Goal: Task Accomplishment & Management: Use online tool/utility

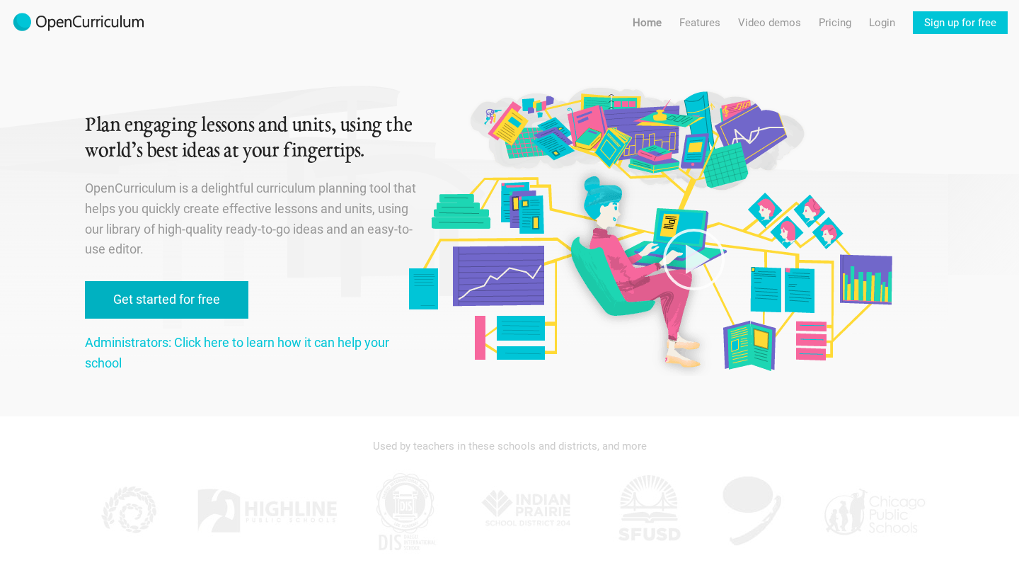
click at [195, 294] on link "Get started for free" at bounding box center [167, 300] width 164 height 38
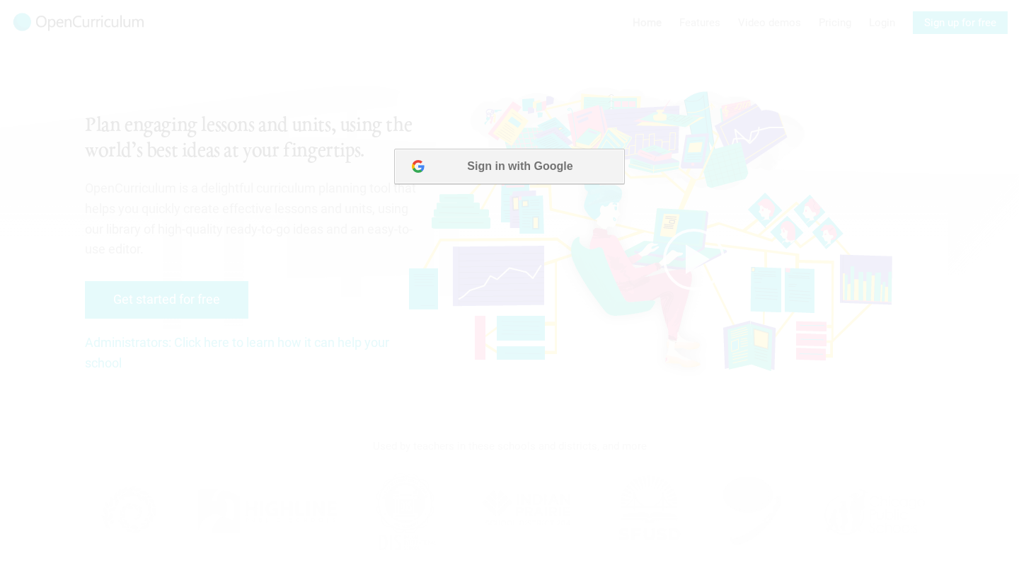
click at [521, 170] on button "Sign in with Google" at bounding box center [509, 166] width 230 height 35
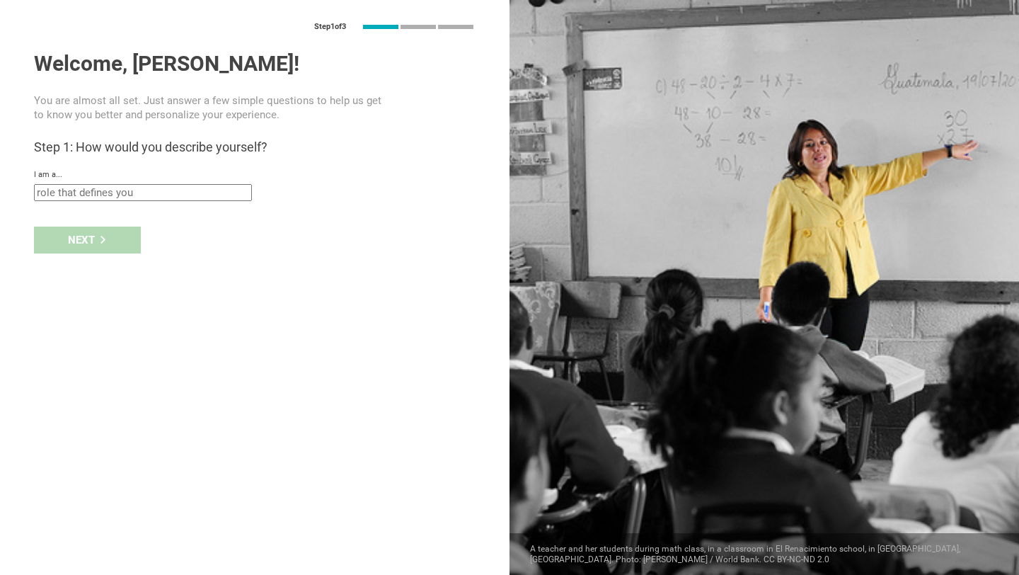
click at [222, 191] on input "text" at bounding box center [143, 192] width 218 height 17
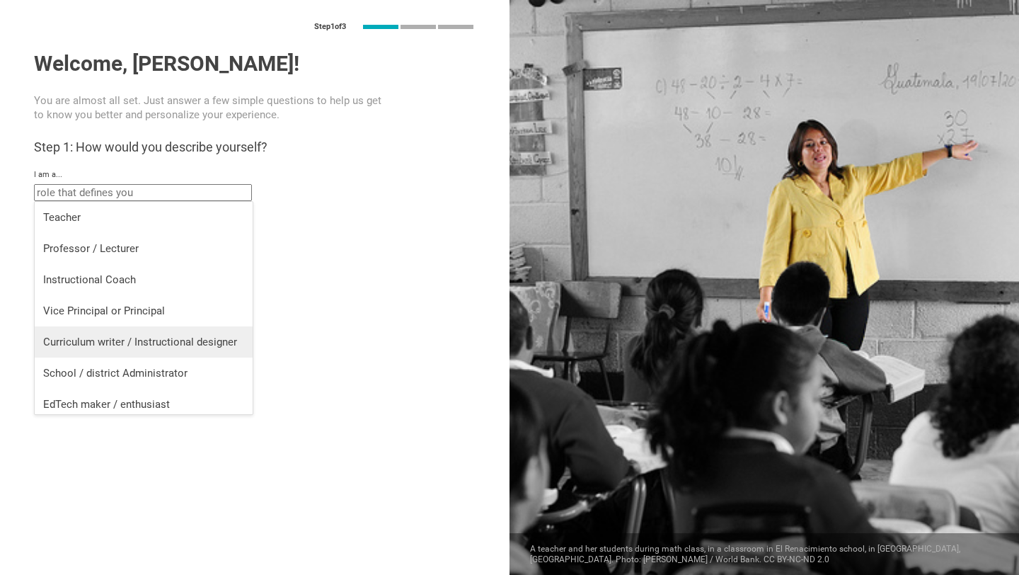
click at [168, 340] on div "Curriculum writer / Instructional designer" at bounding box center [143, 342] width 201 height 14
type input "Curriculum writer / Instructional designer"
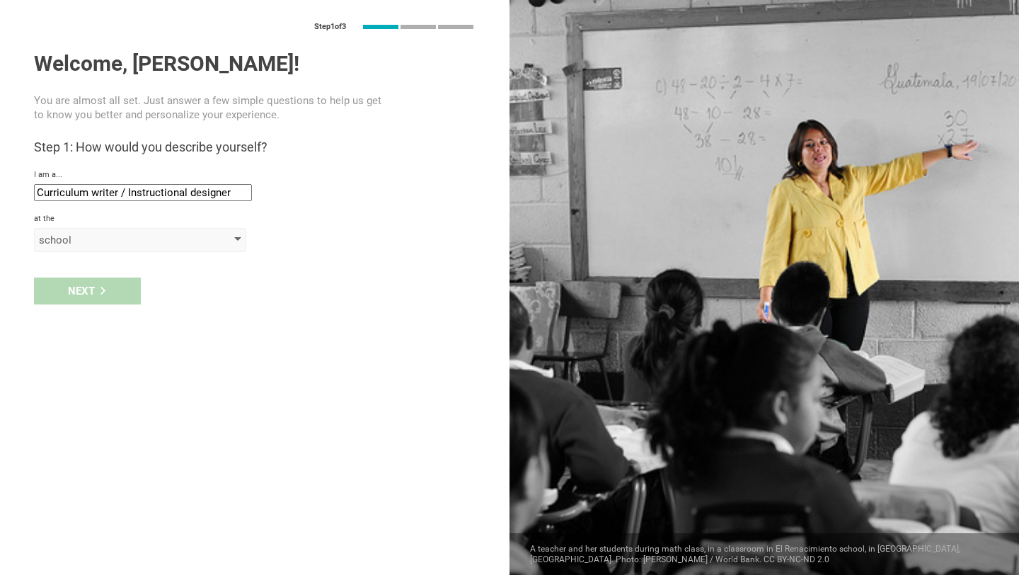
click at [103, 242] on div "school" at bounding box center [120, 240] width 162 height 14
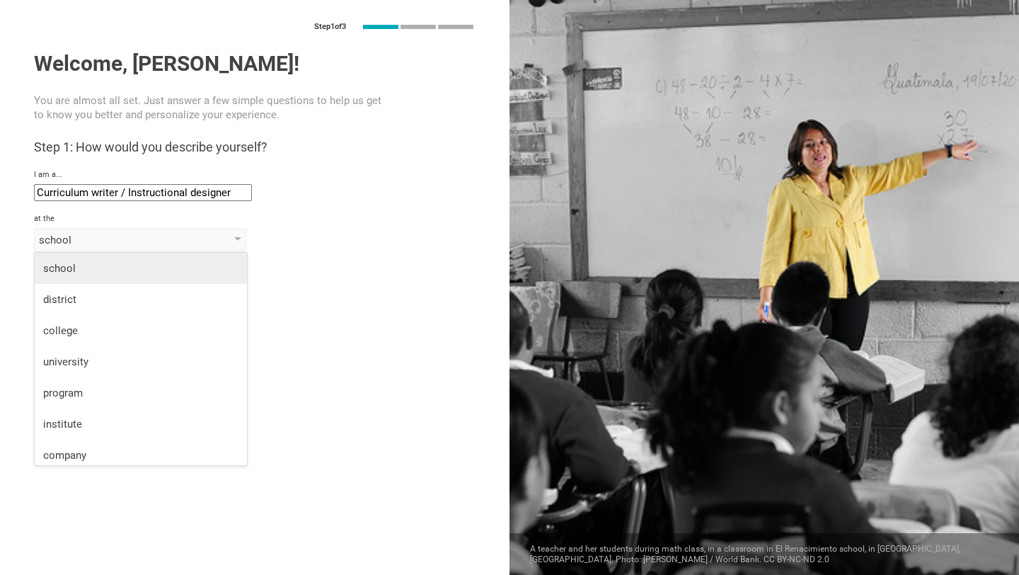
click at [103, 268] on div "school" at bounding box center [140, 268] width 195 height 14
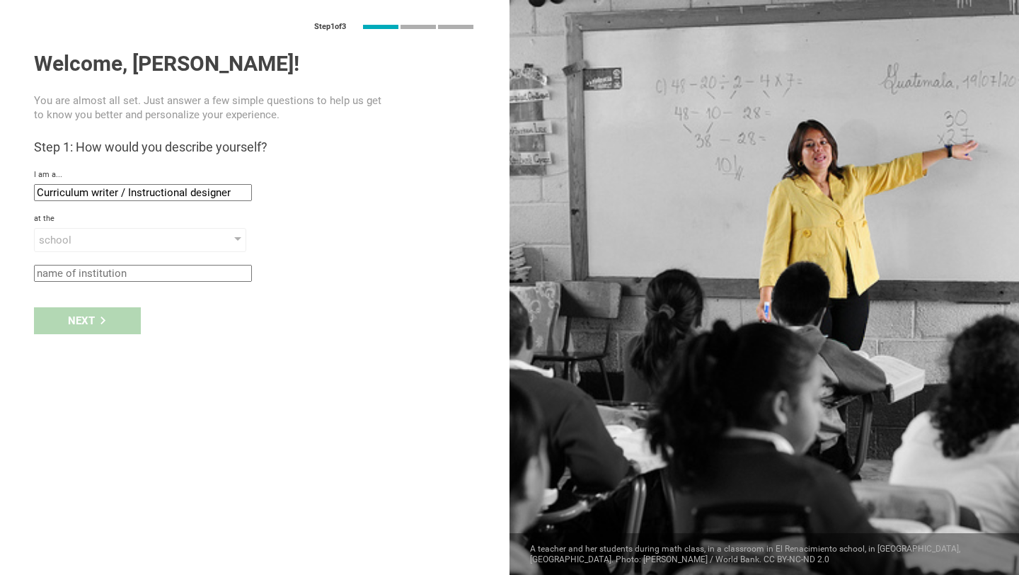
click at [96, 274] on input "text" at bounding box center [143, 273] width 218 height 17
type input "g"
type input "[GEOGRAPHIC_DATA]"
click at [67, 323] on div "Next" at bounding box center [87, 320] width 107 height 27
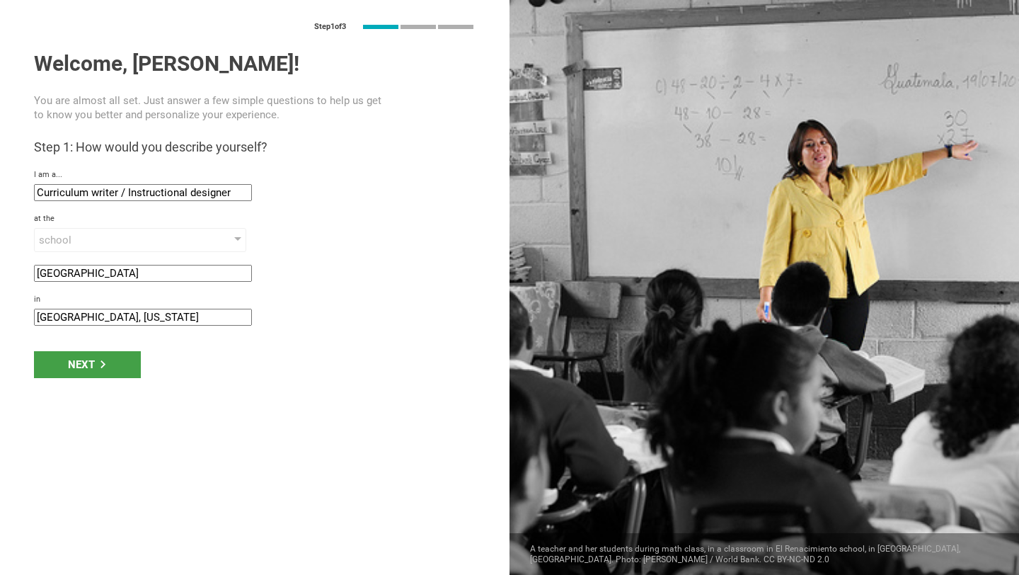
click at [76, 316] on input "[GEOGRAPHIC_DATA], [US_STATE]" at bounding box center [143, 317] width 218 height 17
drag, startPoint x: 178, startPoint y: 322, endPoint x: 0, endPoint y: 292, distance: 180.8
click at [0, 293] on div "Step 1 of 3 Welcome, [PERSON_NAME]! You are almost all set. Just answer a few s…" at bounding box center [255, 287] width 510 height 575
type input "[GEOGRAPHIC_DATA], [US_STATE]"
click at [107, 370] on div "Next" at bounding box center [87, 364] width 107 height 27
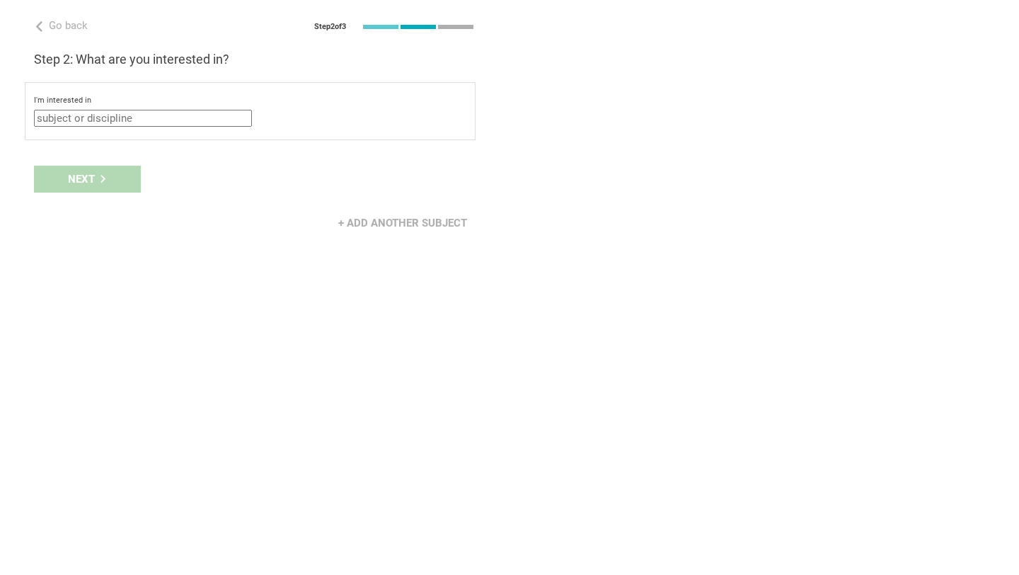
click at [127, 122] on input "text" at bounding box center [143, 118] width 218 height 17
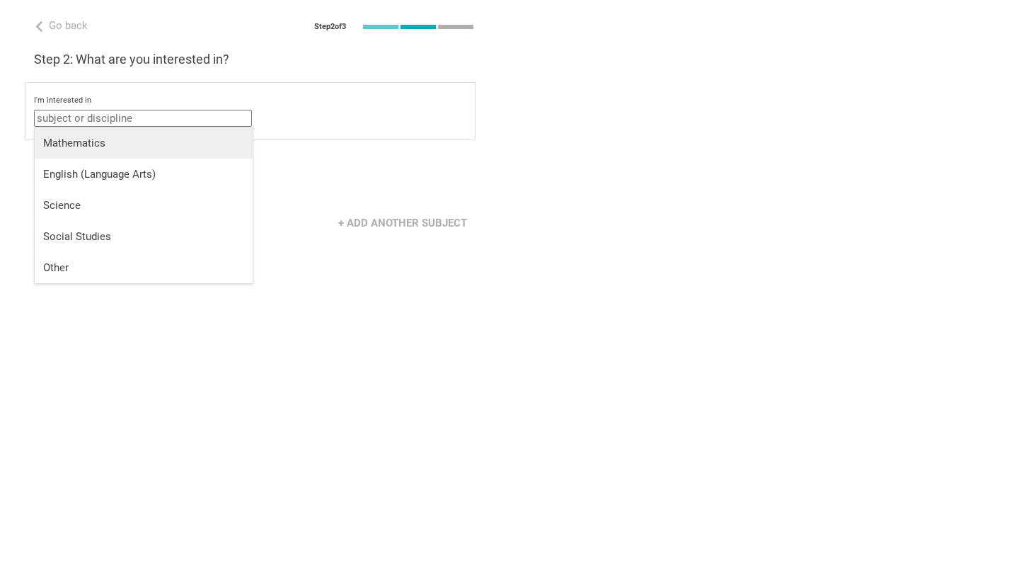
click at [122, 139] on div "Mathematics" at bounding box center [143, 143] width 201 height 14
type input "Mathematics"
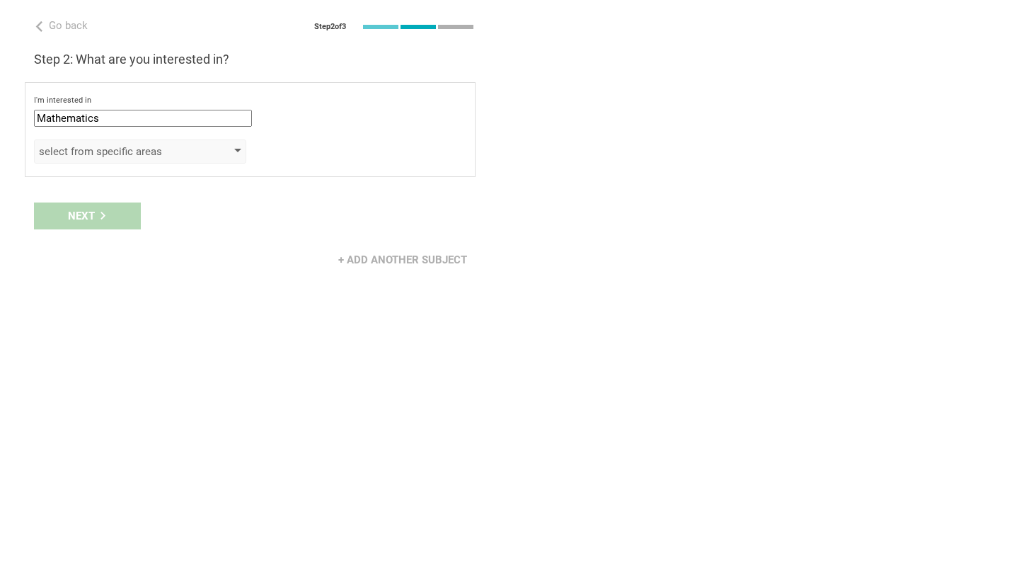
click at [102, 139] on div "select from specific areas" at bounding box center [140, 151] width 212 height 24
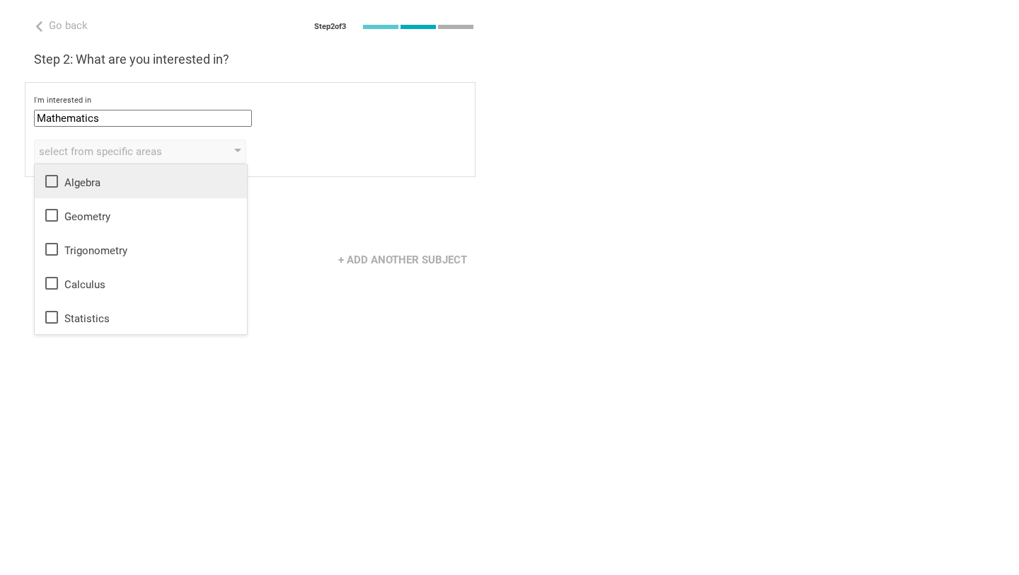
click at [88, 187] on div "Algebra" at bounding box center [140, 181] width 195 height 17
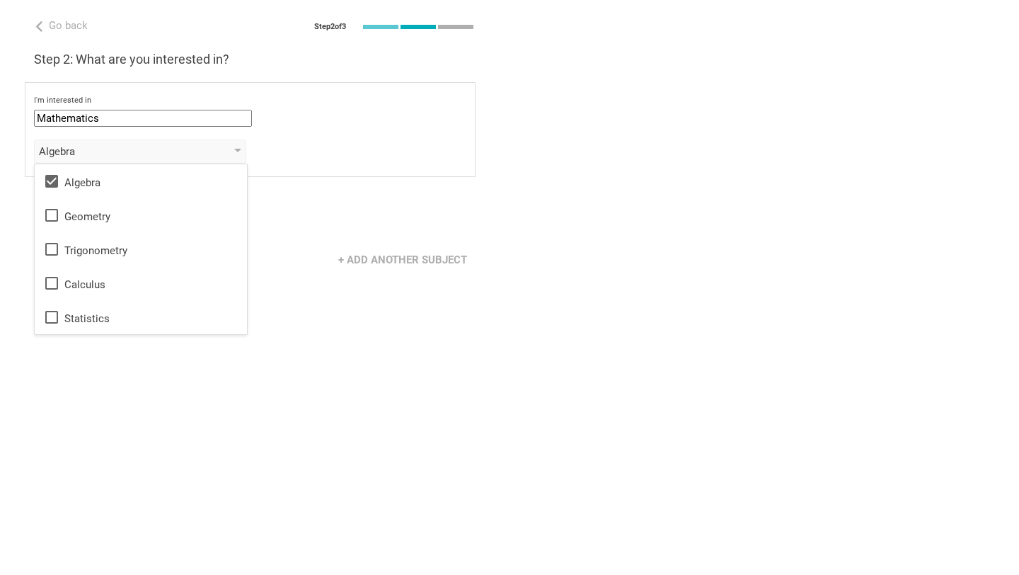
click at [338, 234] on div "Next" at bounding box center [255, 216] width 510 height 44
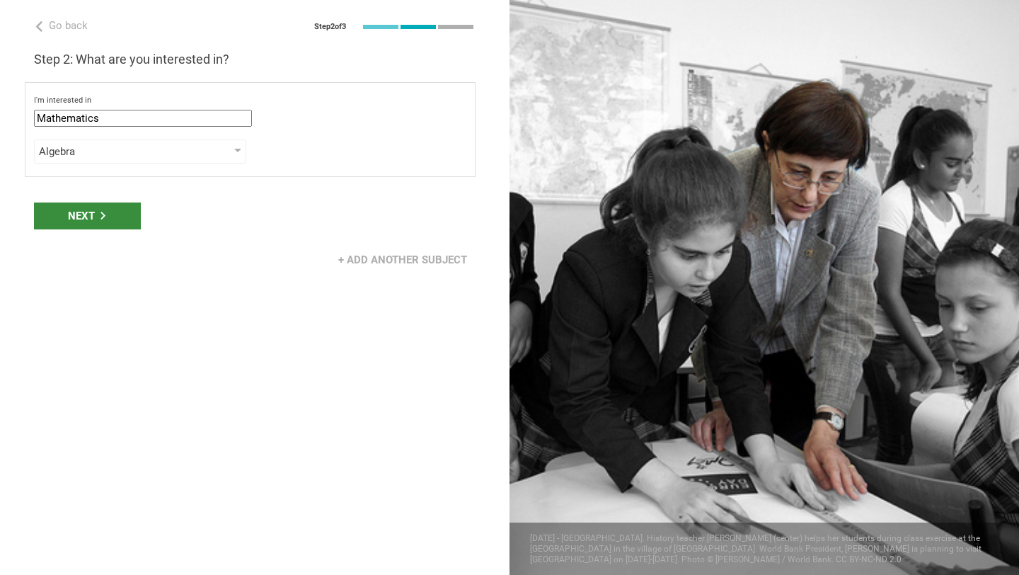
click at [96, 224] on div "Next" at bounding box center [87, 215] width 107 height 27
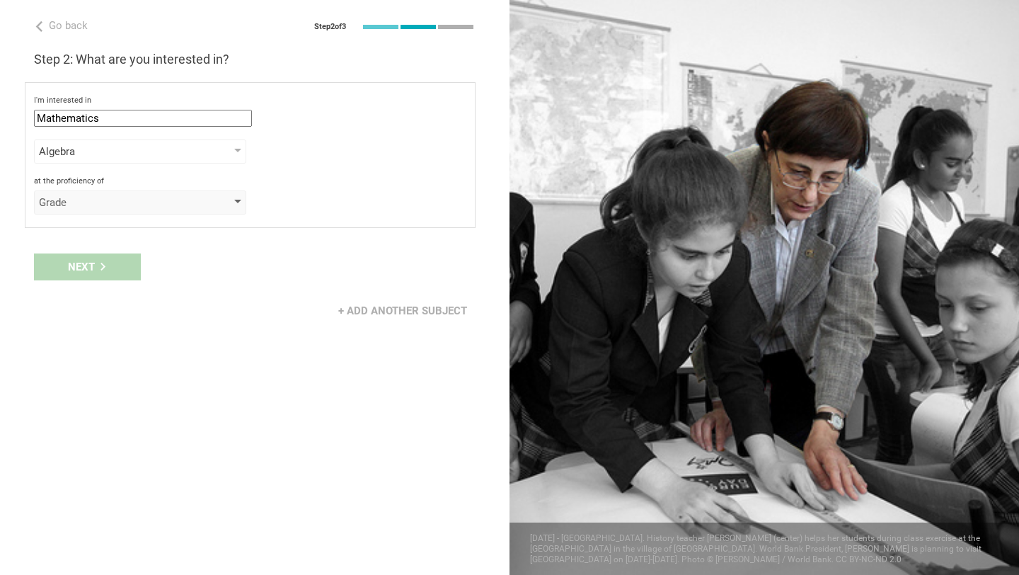
click at [85, 200] on div "Grade" at bounding box center [120, 202] width 162 height 14
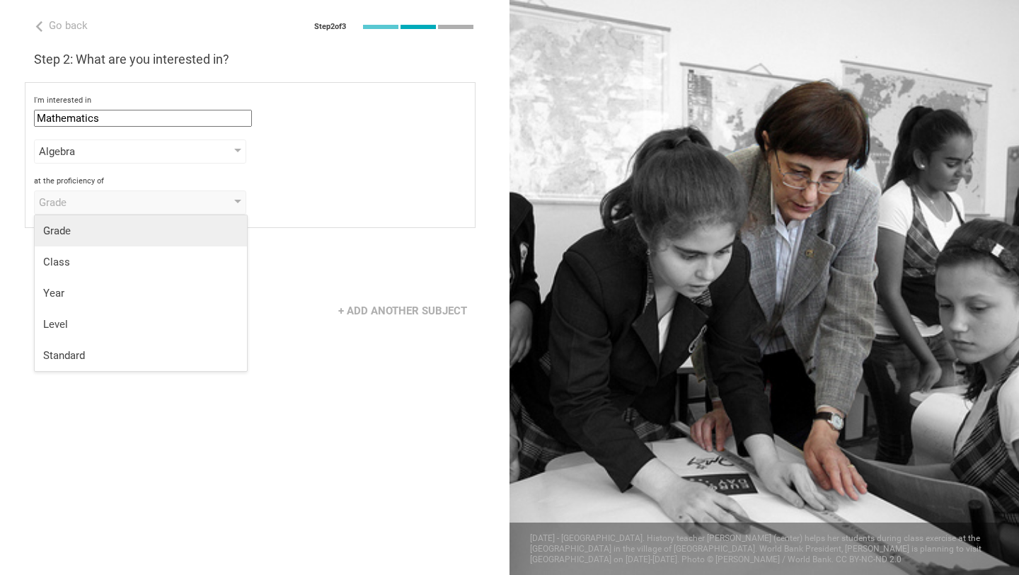
click at [91, 241] on li "Grade" at bounding box center [141, 230] width 212 height 31
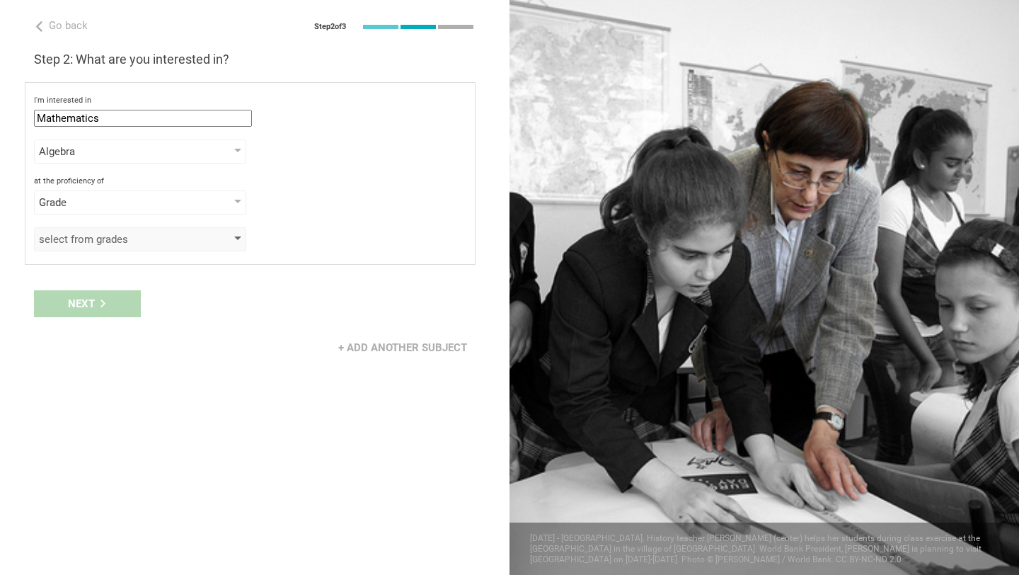
click at [91, 244] on div "select from grades" at bounding box center [120, 239] width 162 height 14
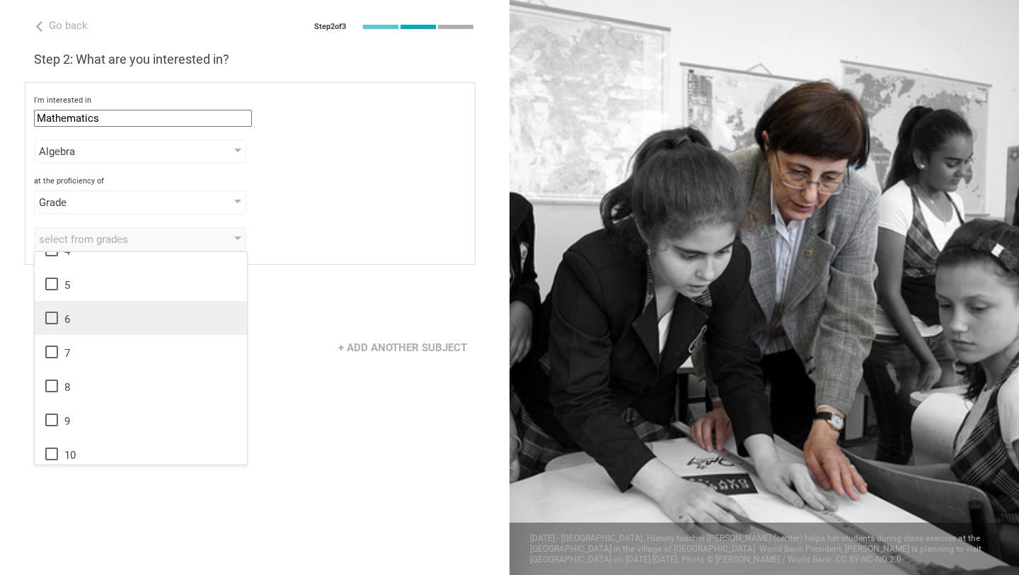
scroll to position [122, 0]
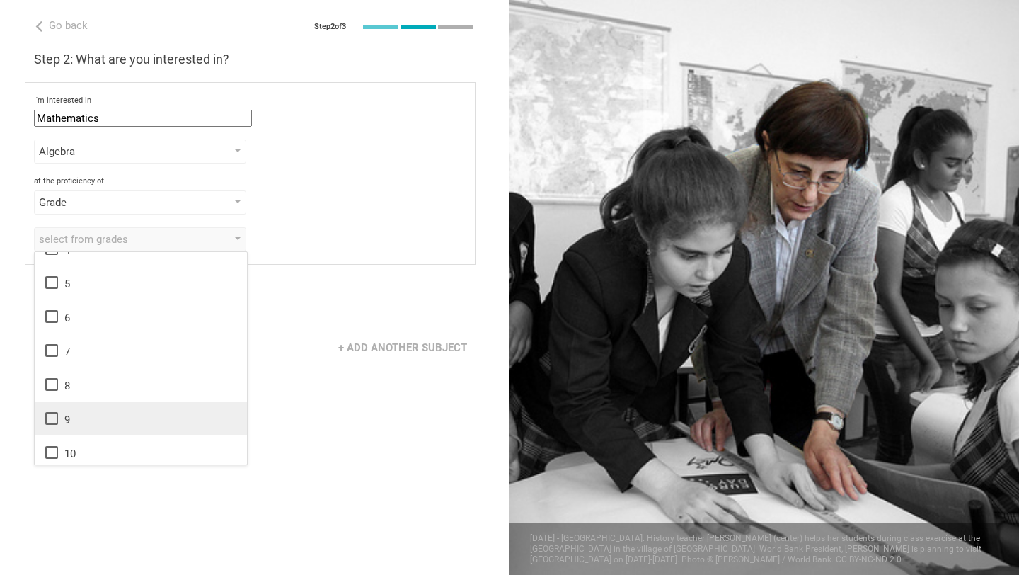
click at [91, 418] on div "9" at bounding box center [140, 418] width 195 height 17
click at [304, 330] on div "+ Add another subject" at bounding box center [255, 348] width 510 height 44
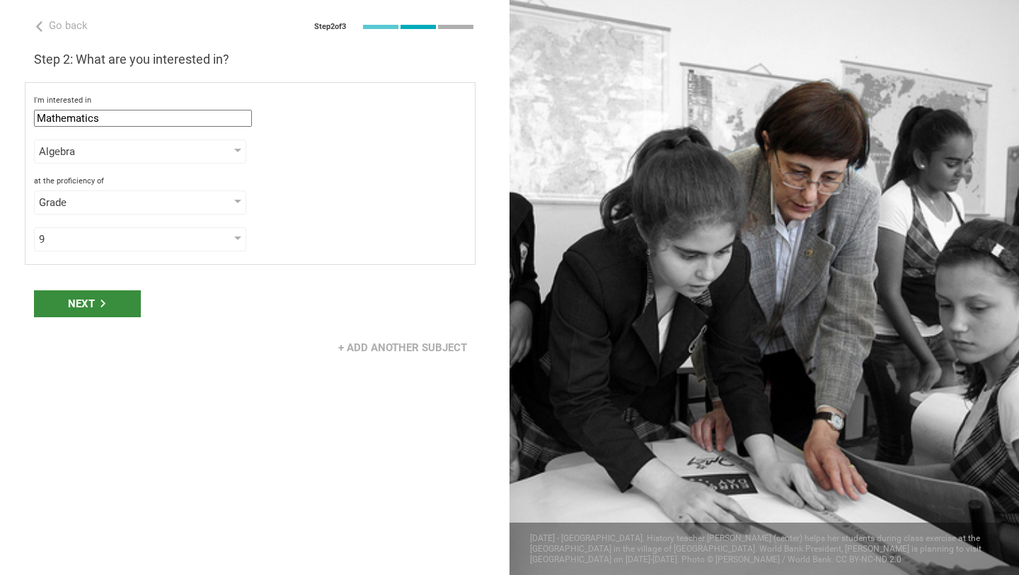
click at [61, 306] on div "Next" at bounding box center [87, 303] width 107 height 27
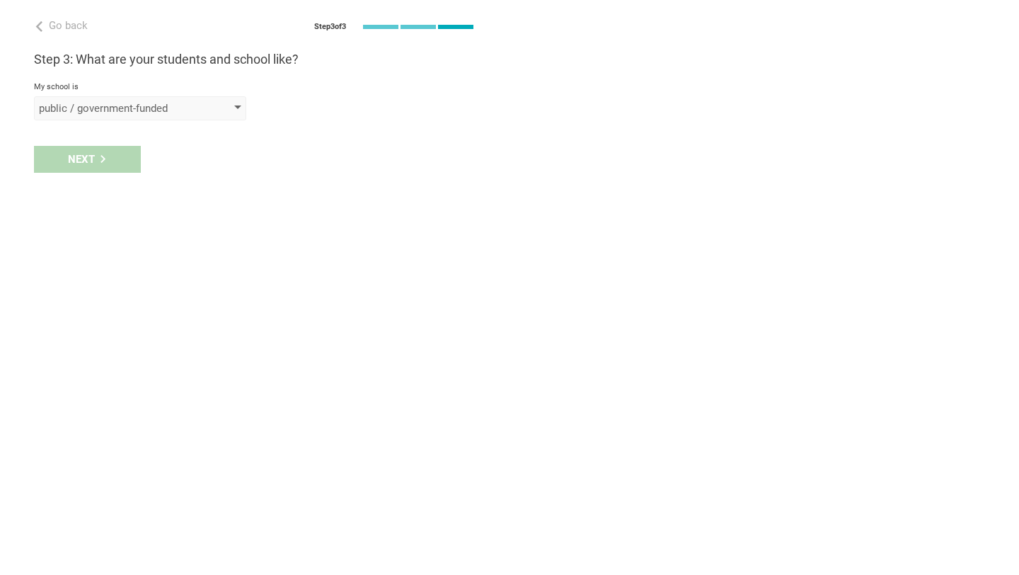
click at [110, 105] on div "public / government-funded" at bounding box center [120, 108] width 162 height 14
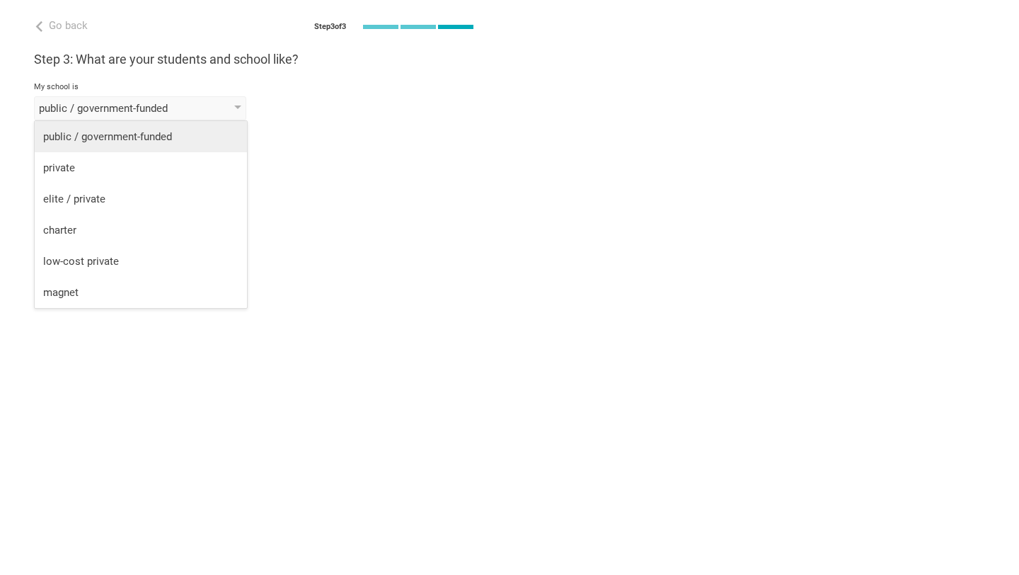
click at [108, 134] on div "public / government-funded" at bounding box center [140, 137] width 195 height 14
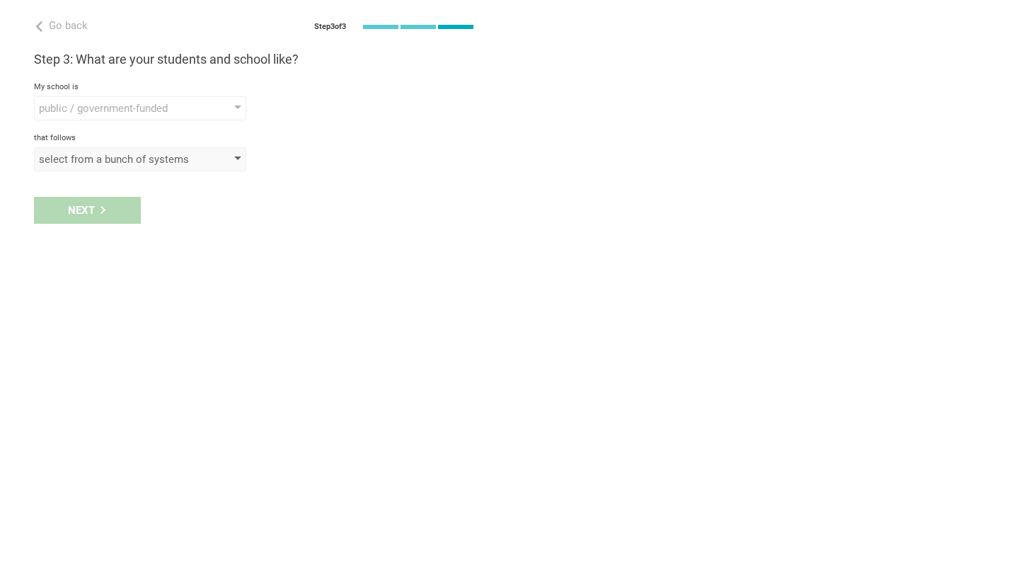
click at [107, 161] on div "select from a bunch of systems" at bounding box center [120, 159] width 162 height 14
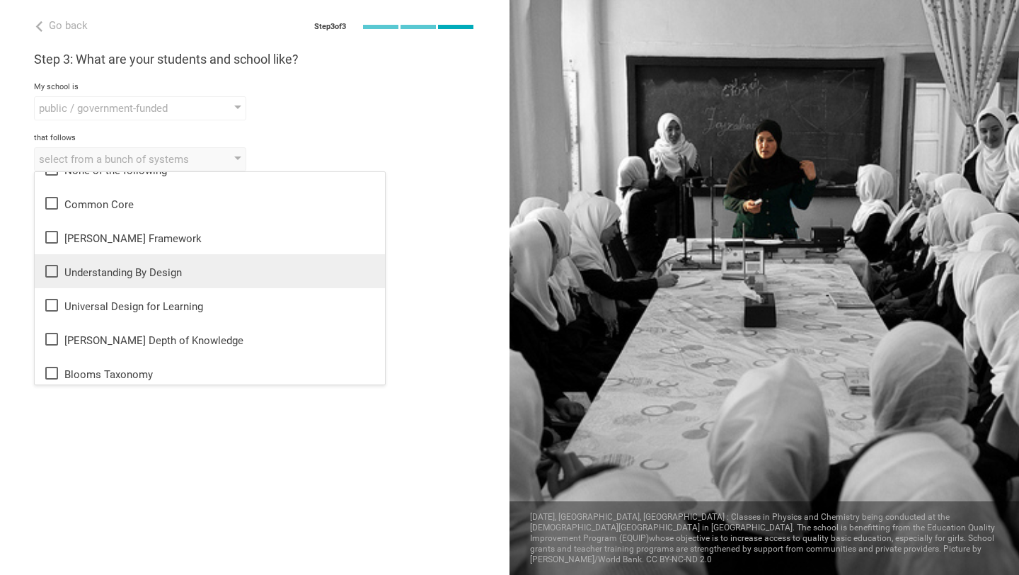
scroll to position [52, 0]
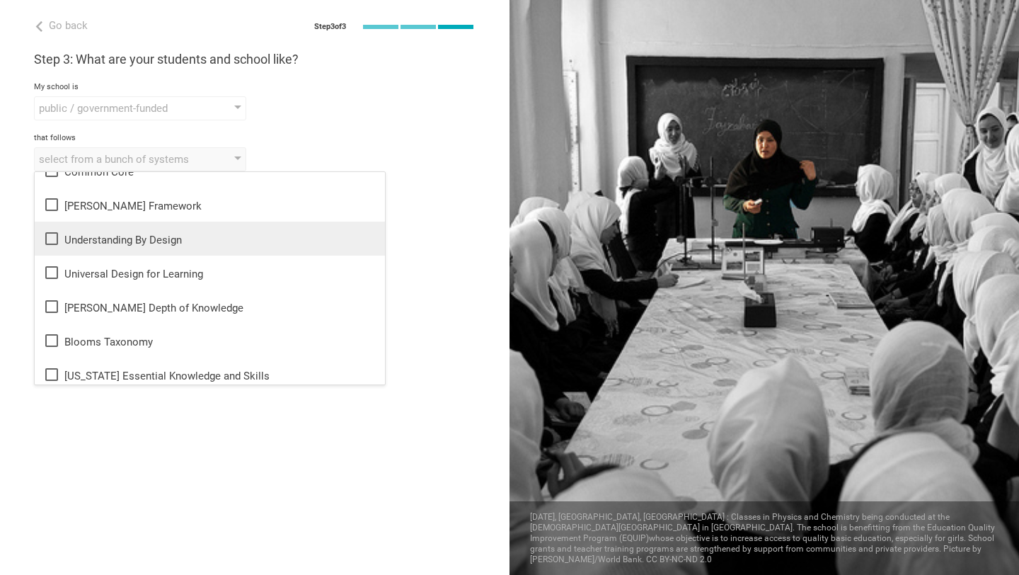
click at [49, 244] on icon at bounding box center [51, 238] width 13 height 13
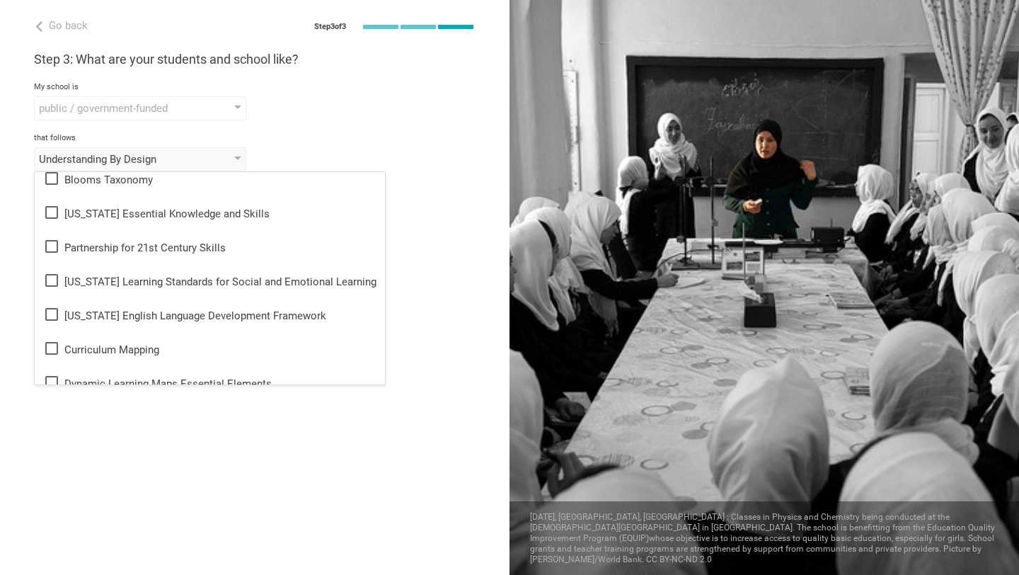
scroll to position [0, 0]
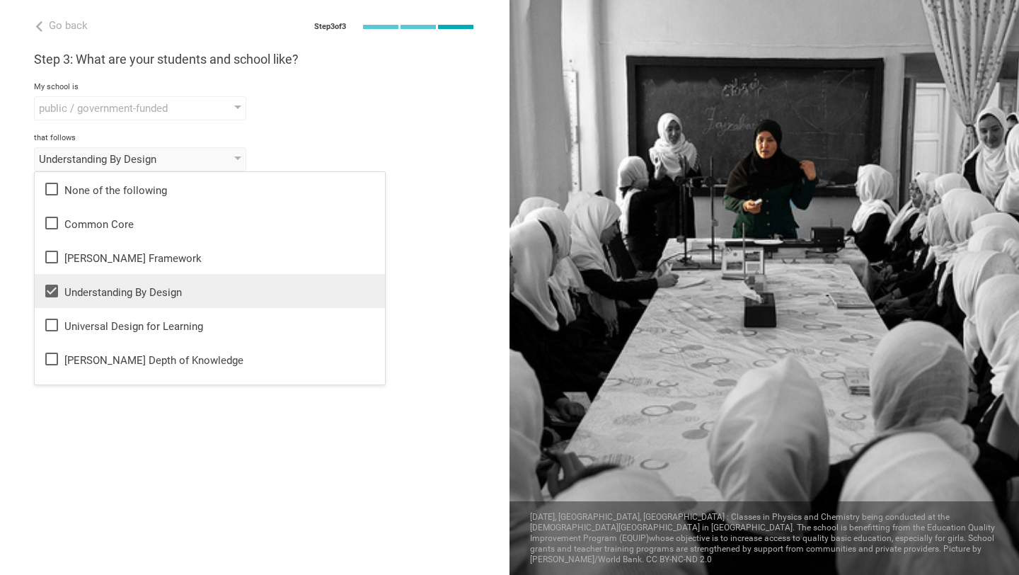
click at [286, 155] on div "Understanding By Design None of the following Common Core [PERSON_NAME] Framewo…" at bounding box center [255, 159] width 442 height 24
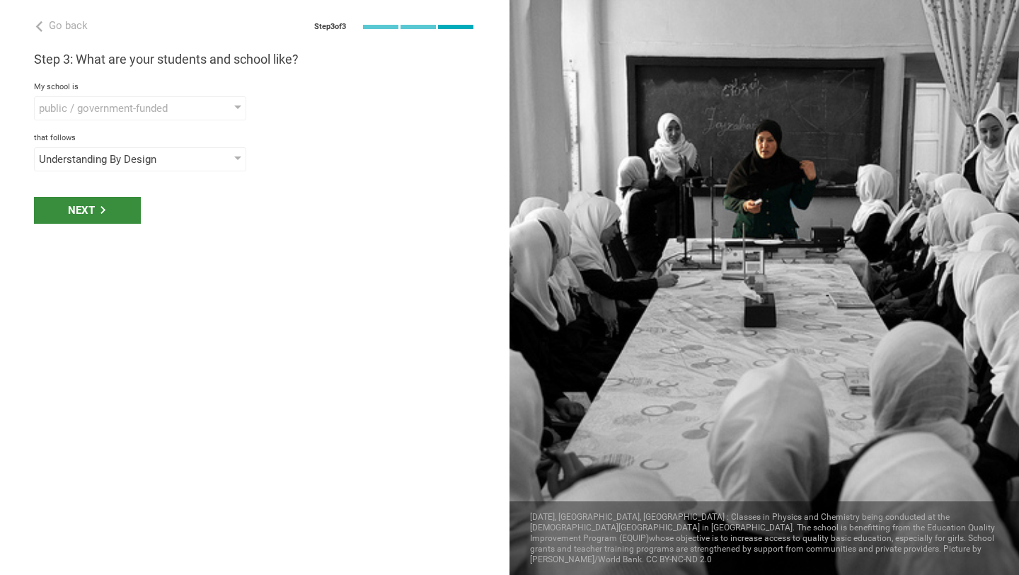
click at [108, 212] on div "Next" at bounding box center [87, 210] width 107 height 27
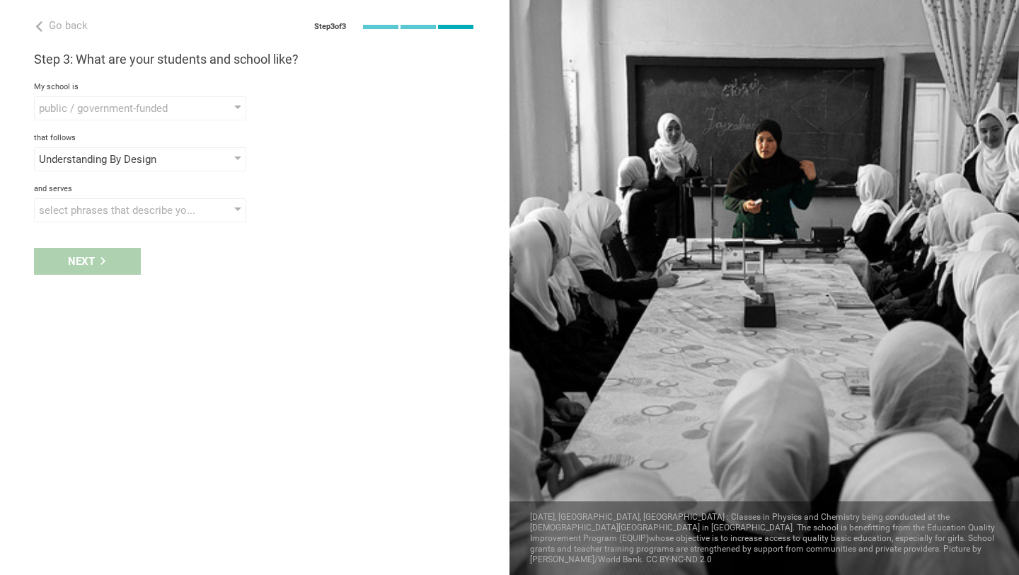
click at [108, 212] on div "select phrases that describe your student population" at bounding box center [120, 210] width 162 height 14
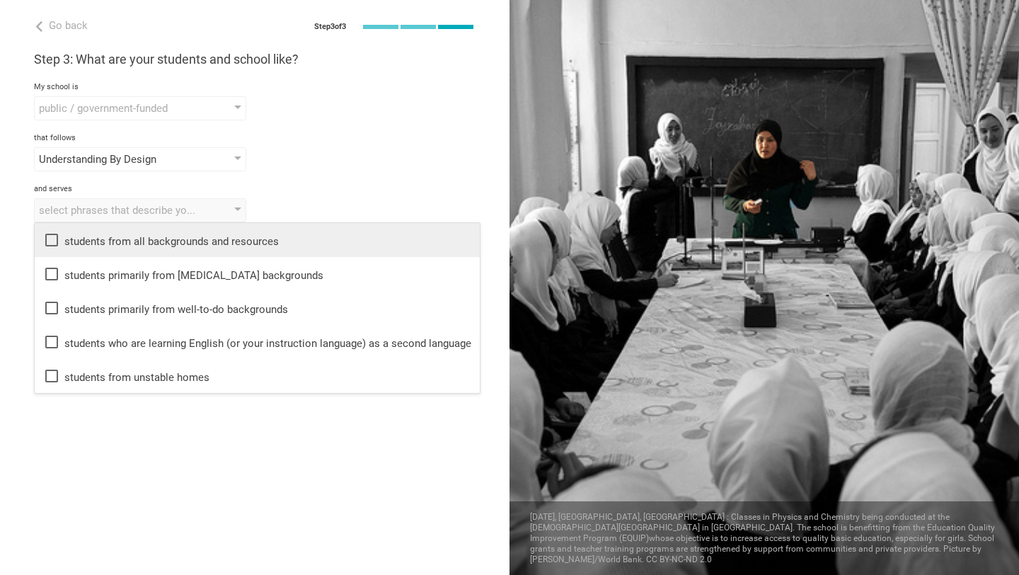
click at [93, 239] on div "students from all backgrounds and resources" at bounding box center [257, 239] width 428 height 17
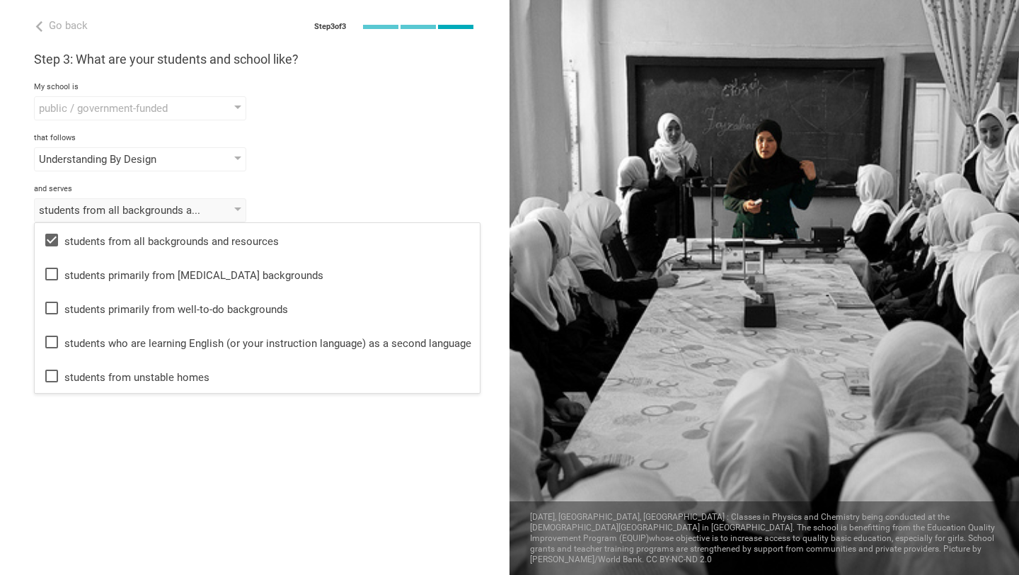
click at [88, 508] on div "Go back Step 3 of 3 Welcome, [PERSON_NAME]! You are almost all set. Just answer…" at bounding box center [255, 287] width 510 height 575
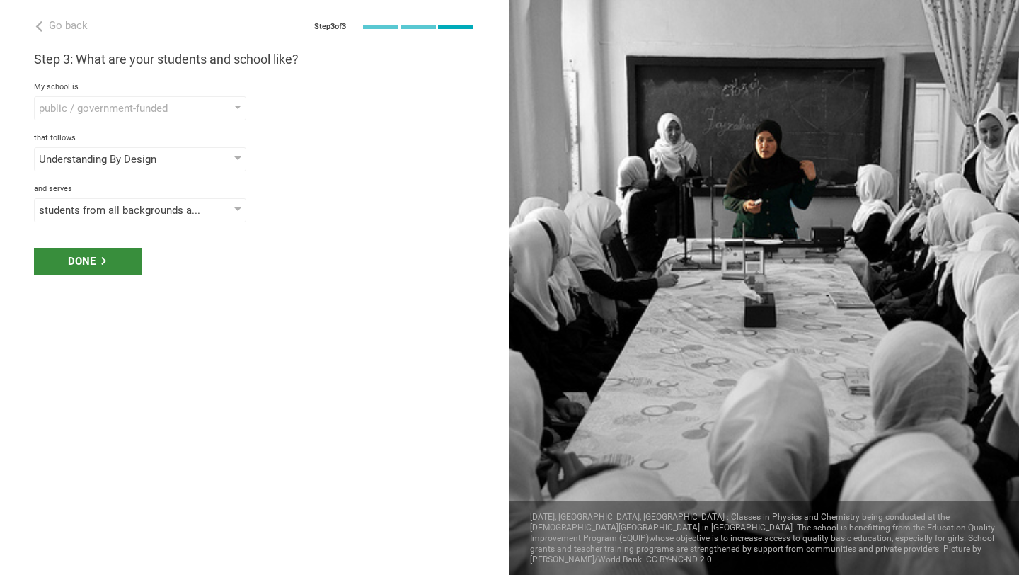
click at [89, 271] on div "Done" at bounding box center [88, 261] width 108 height 27
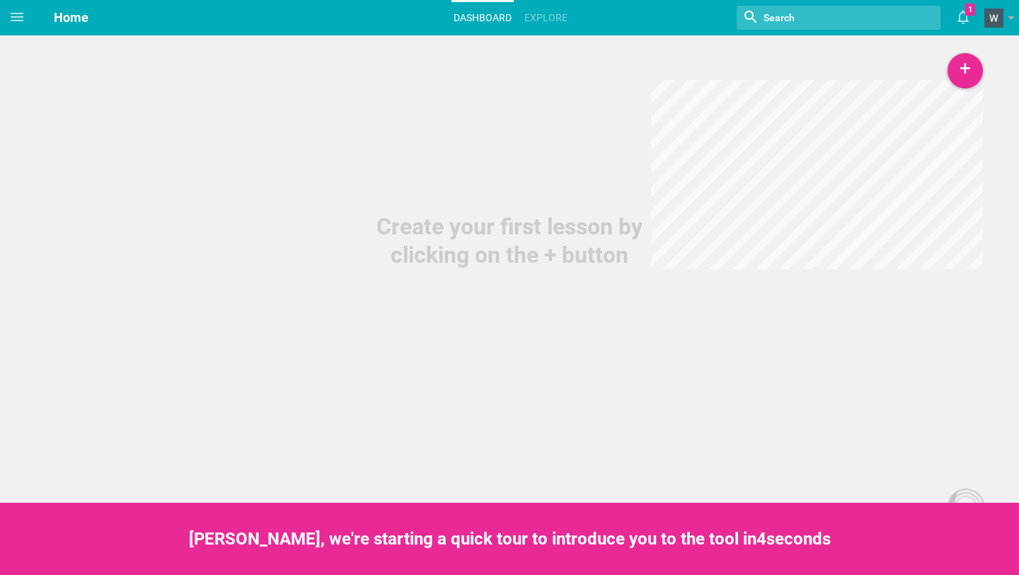
click at [479, 16] on link "Dashboard" at bounding box center [483, 17] width 62 height 31
click at [18, 18] on icon at bounding box center [16, 16] width 17 height 17
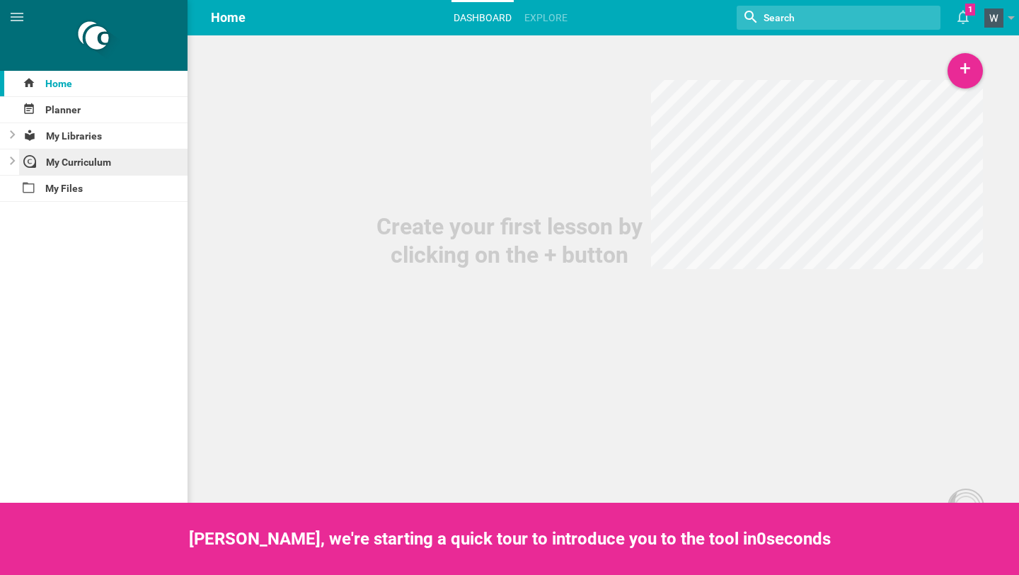
click at [83, 160] on div "My Curriculum" at bounding box center [103, 161] width 169 height 25
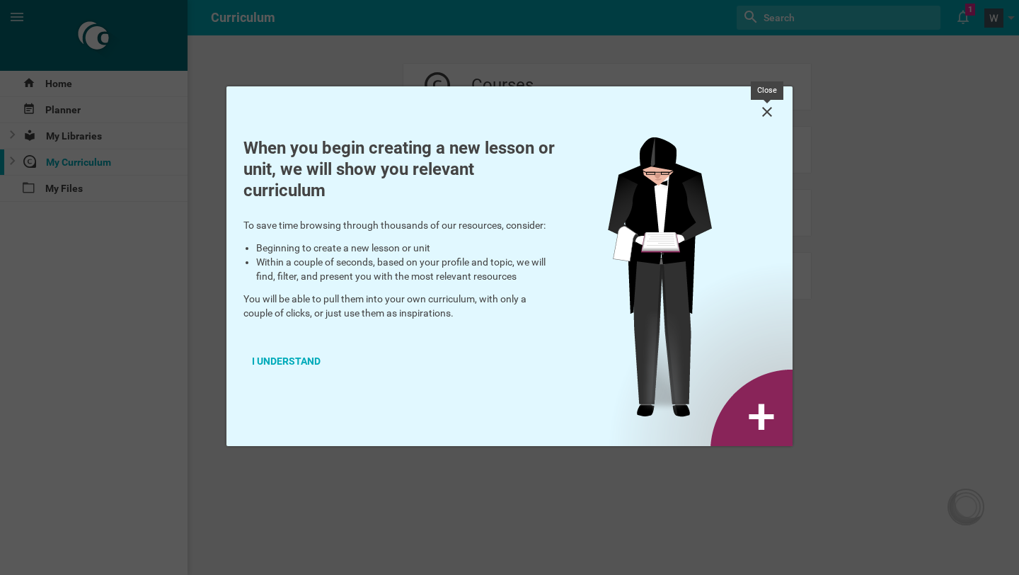
click at [765, 115] on icon at bounding box center [767, 111] width 17 height 17
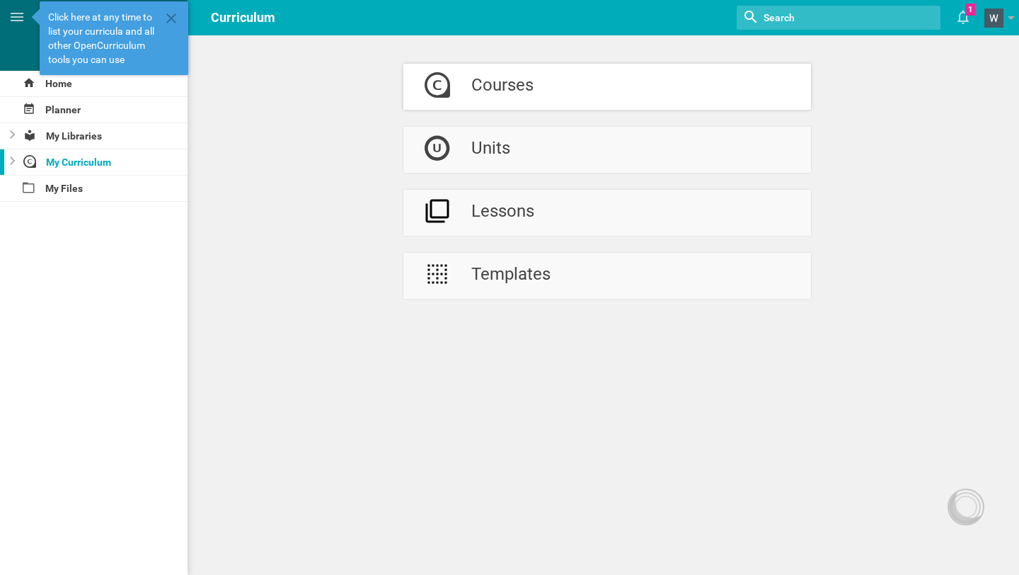
click at [500, 93] on div "Courses" at bounding box center [502, 87] width 62 height 46
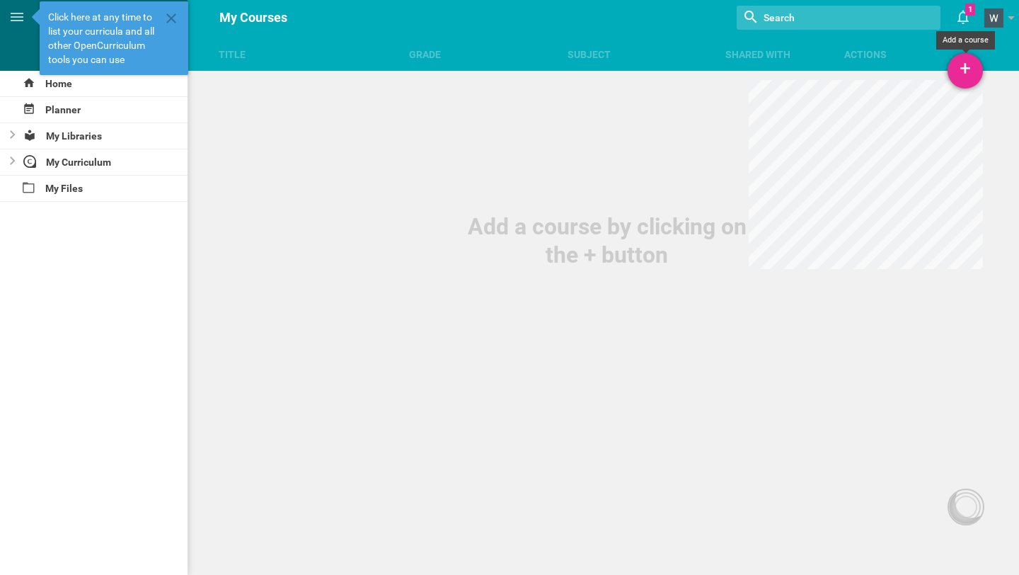
click at [953, 74] on div "+" at bounding box center [965, 70] width 35 height 35
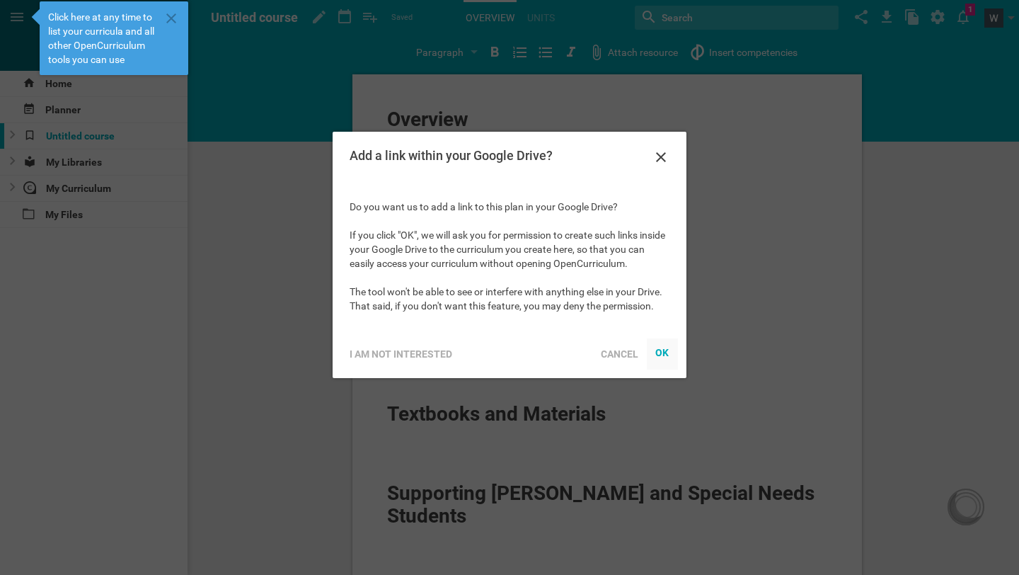
click at [669, 351] on div "OK" at bounding box center [662, 351] width 14 height 11
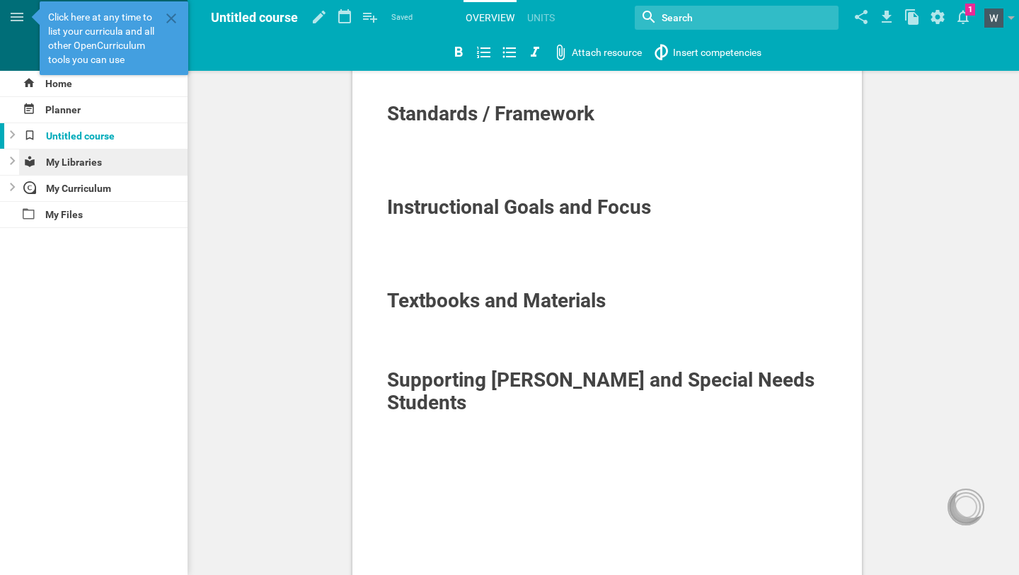
scroll to position [144, 0]
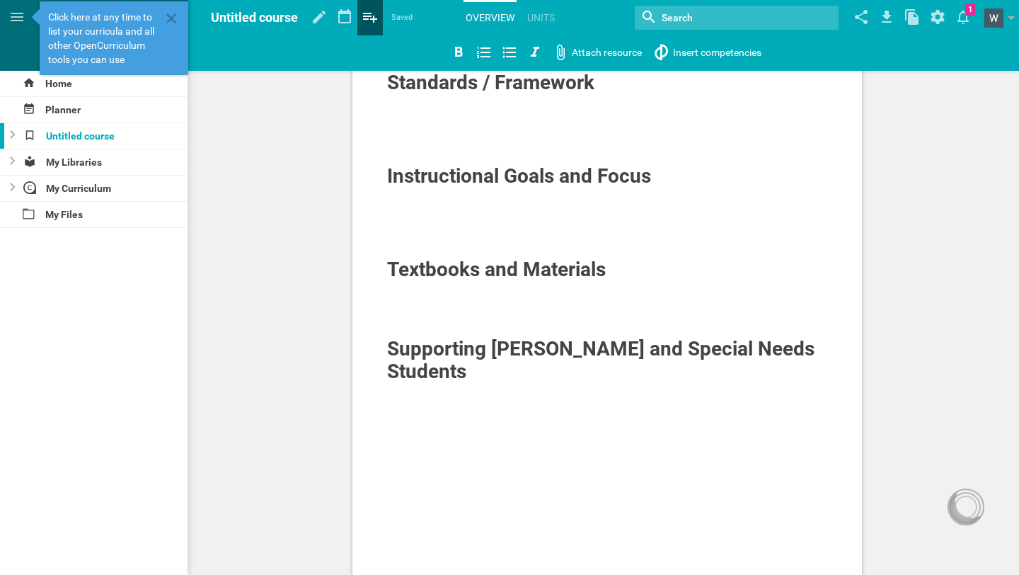
click at [374, 13] on icon at bounding box center [369, 17] width 25 height 34
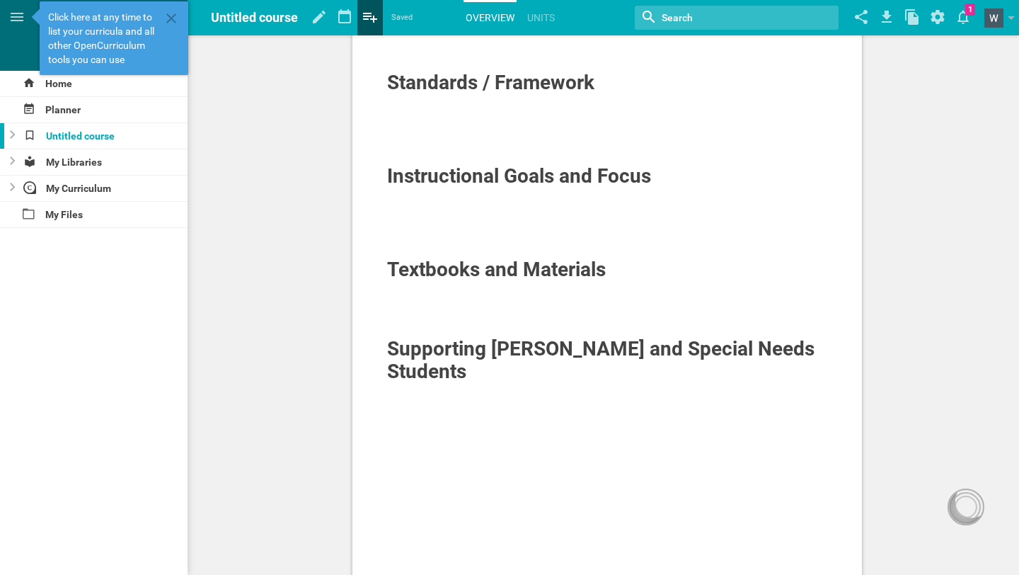
click at [374, 20] on icon at bounding box center [370, 18] width 14 height 10
click at [343, 18] on icon at bounding box center [344, 17] width 25 height 34
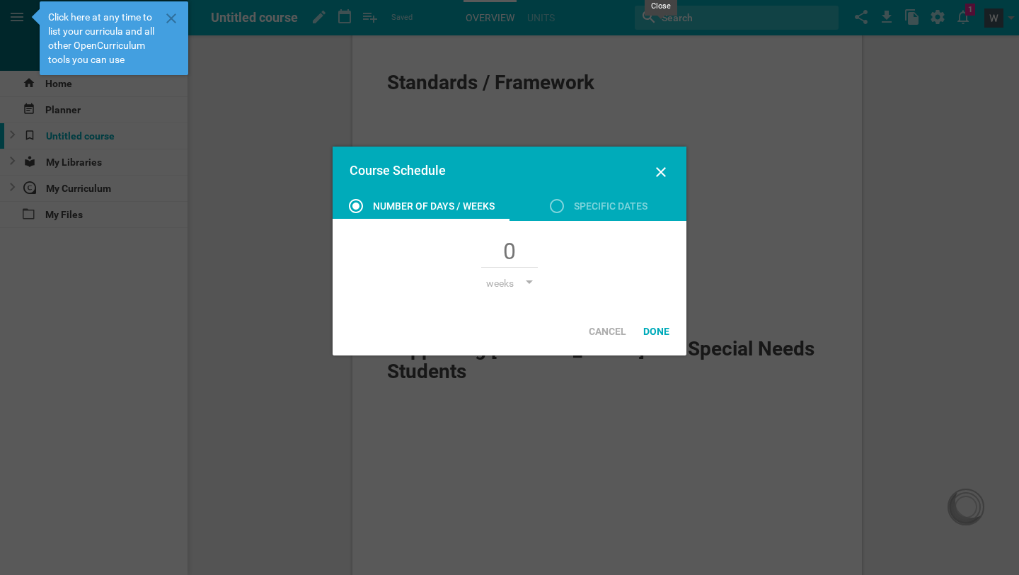
click at [655, 173] on icon at bounding box center [661, 172] width 17 height 17
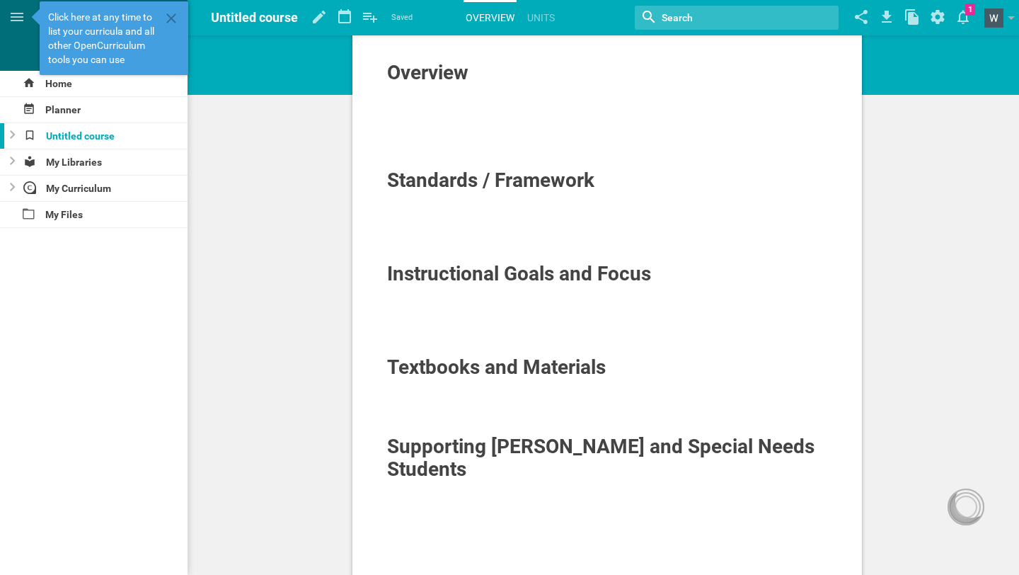
scroll to position [30, 0]
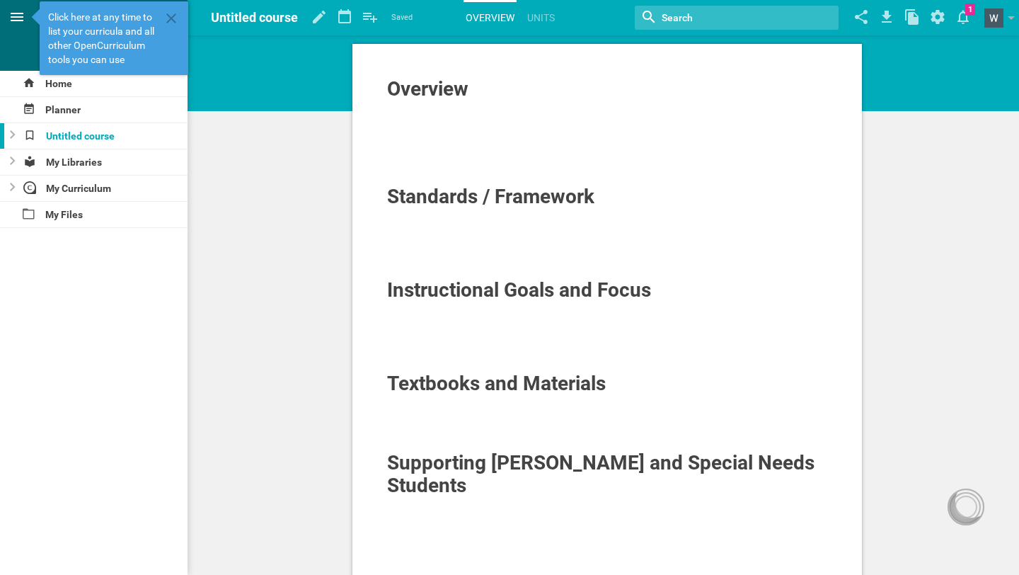
click at [10, 11] on icon at bounding box center [16, 16] width 17 height 17
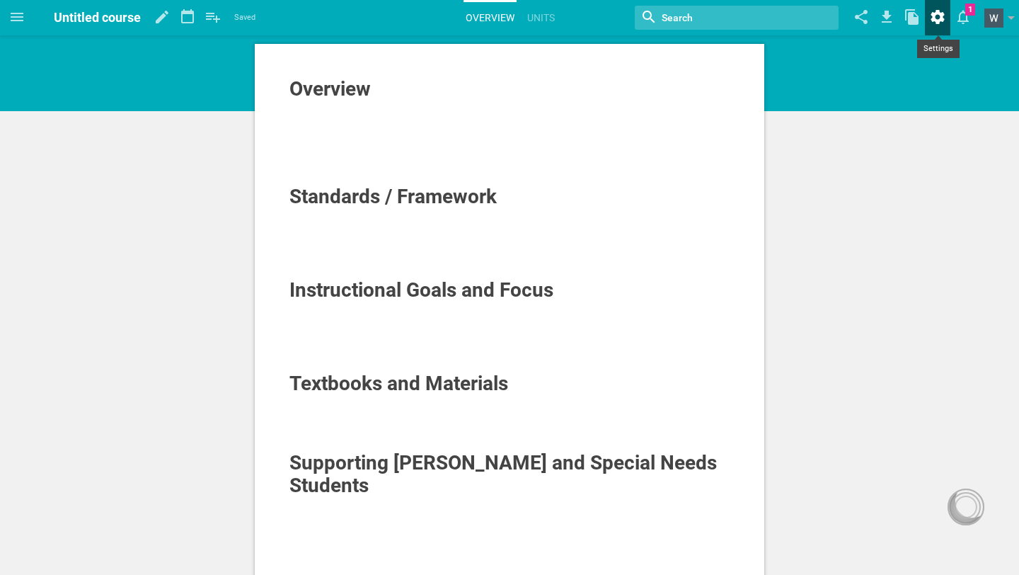
click at [936, 21] on icon at bounding box center [937, 17] width 13 height 14
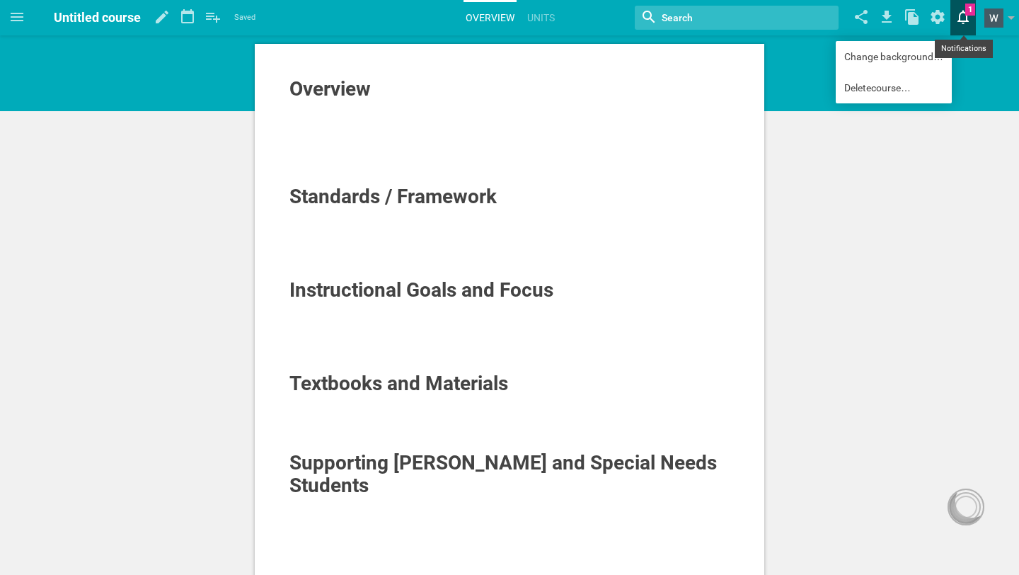
click at [974, 24] on icon at bounding box center [963, 17] width 25 height 34
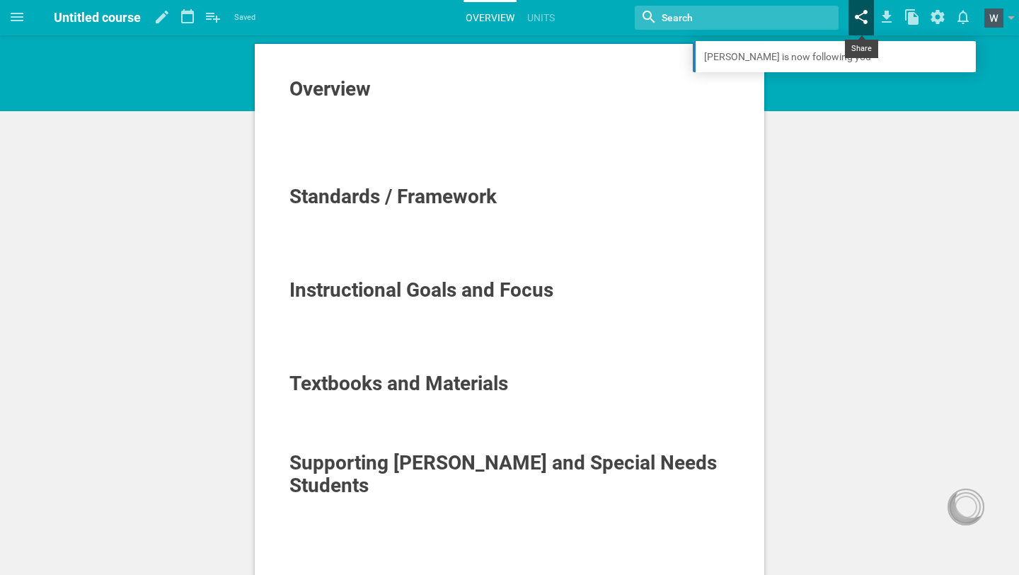
click at [863, 18] on icon at bounding box center [861, 17] width 25 height 34
type input "https://opencurriculum.org/2.0/course/2588/untitled-course"
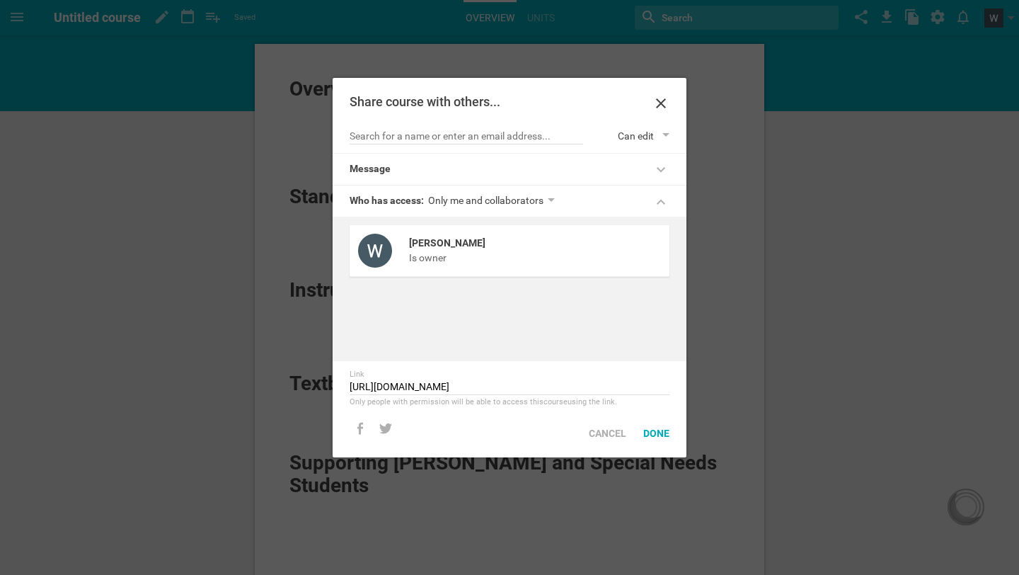
click at [655, 101] on icon at bounding box center [661, 103] width 17 height 17
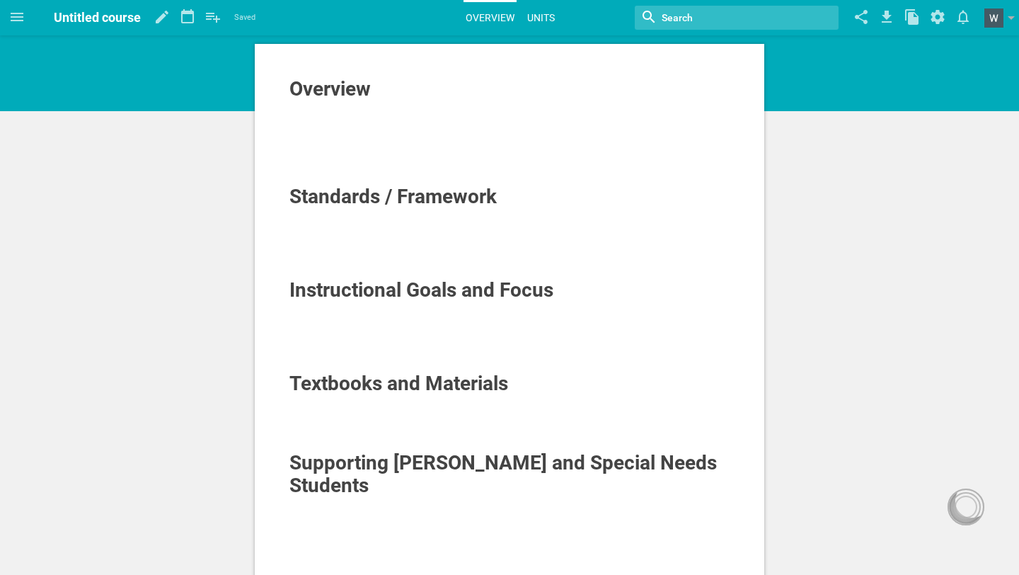
click at [534, 16] on link "Units" at bounding box center [541, 17] width 32 height 31
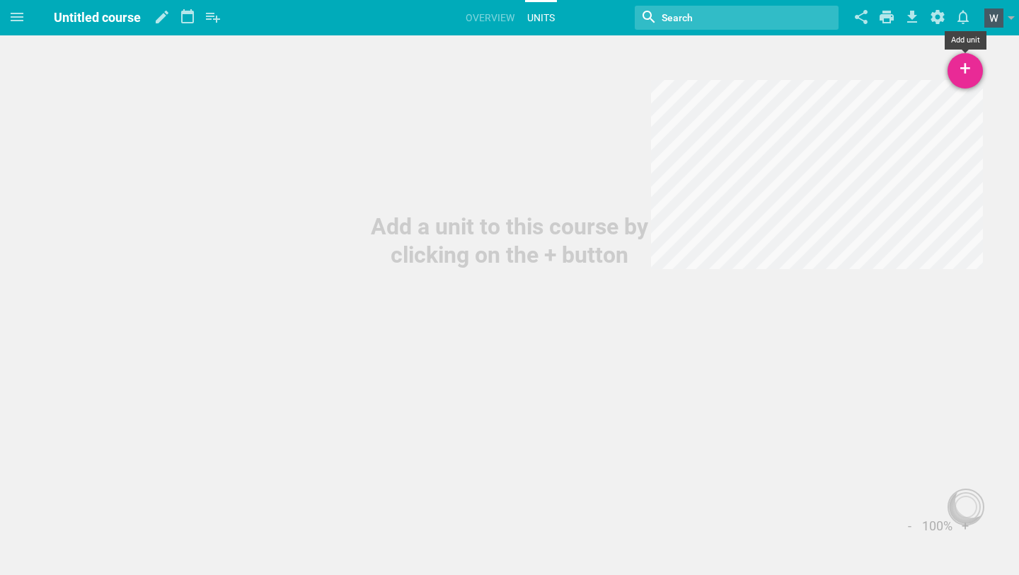
click at [961, 69] on div "+" at bounding box center [965, 70] width 35 height 35
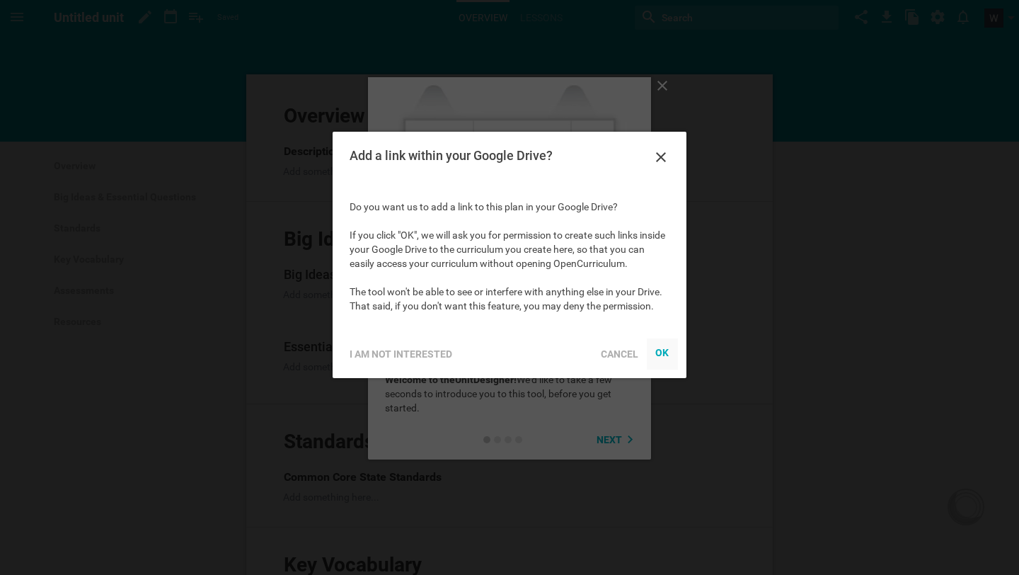
click at [654, 346] on div at bounding box center [662, 353] width 31 height 31
click at [663, 355] on div "OK" at bounding box center [662, 351] width 14 height 11
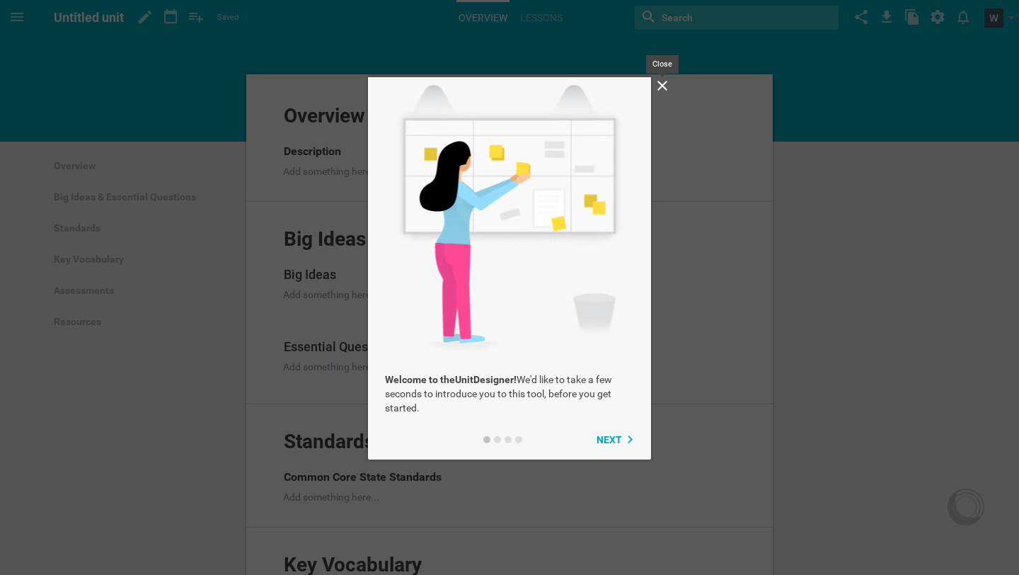
click at [658, 92] on icon at bounding box center [662, 85] width 17 height 17
